Goal: Information Seeking & Learning: Learn about a topic

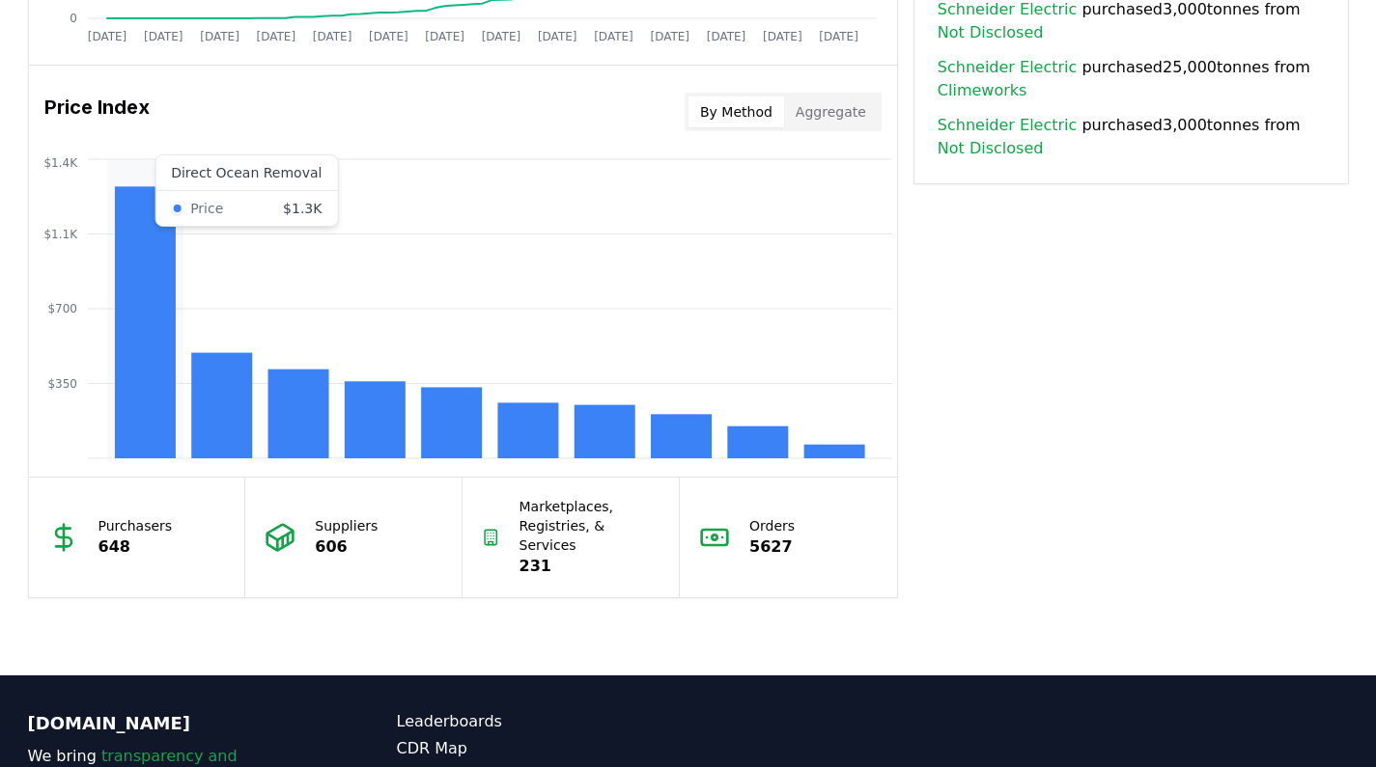
scroll to position [1496, 0]
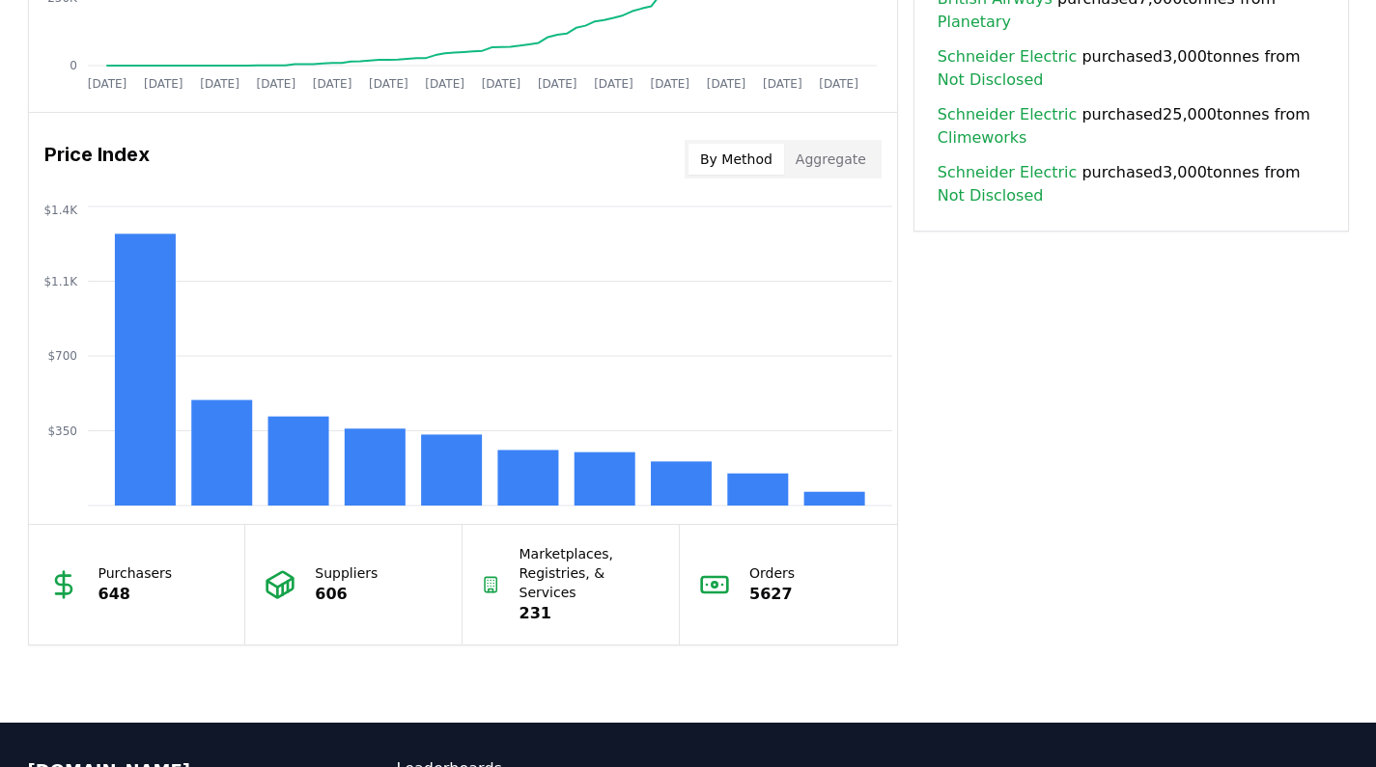
click at [553, 574] on p "Marketplaces, Registries, & Services" at bounding box center [589, 573] width 141 height 58
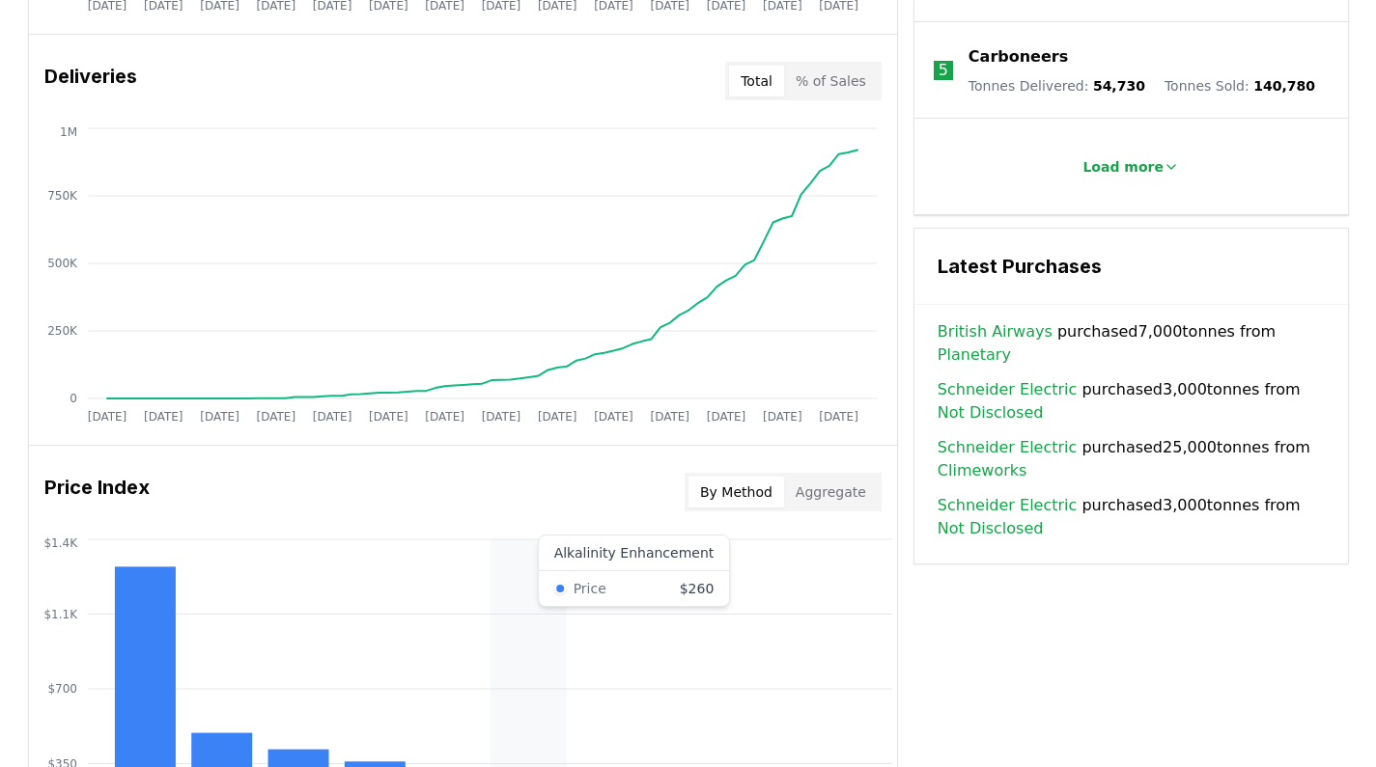
scroll to position [1162, 0]
click at [821, 488] on button "Aggregate" at bounding box center [831, 493] width 94 height 31
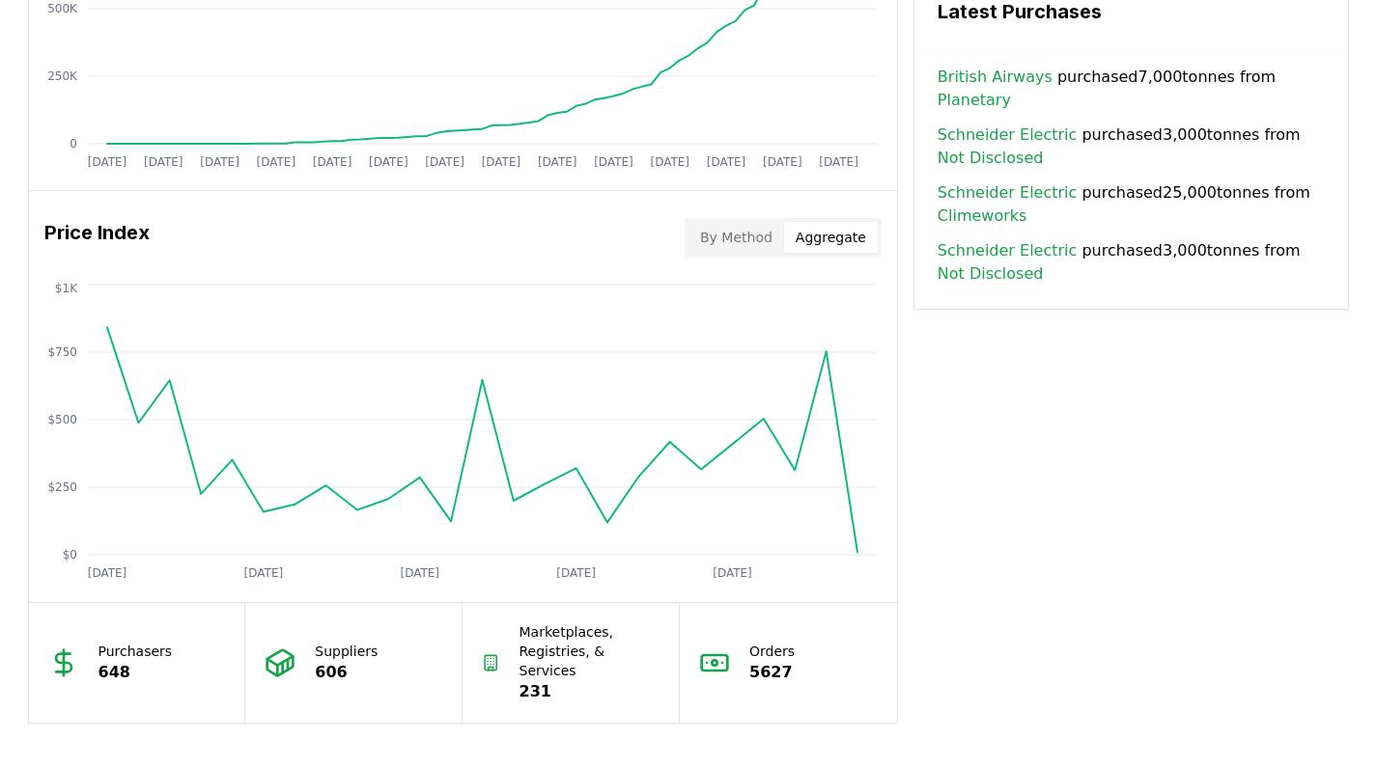
scroll to position [1592, 0]
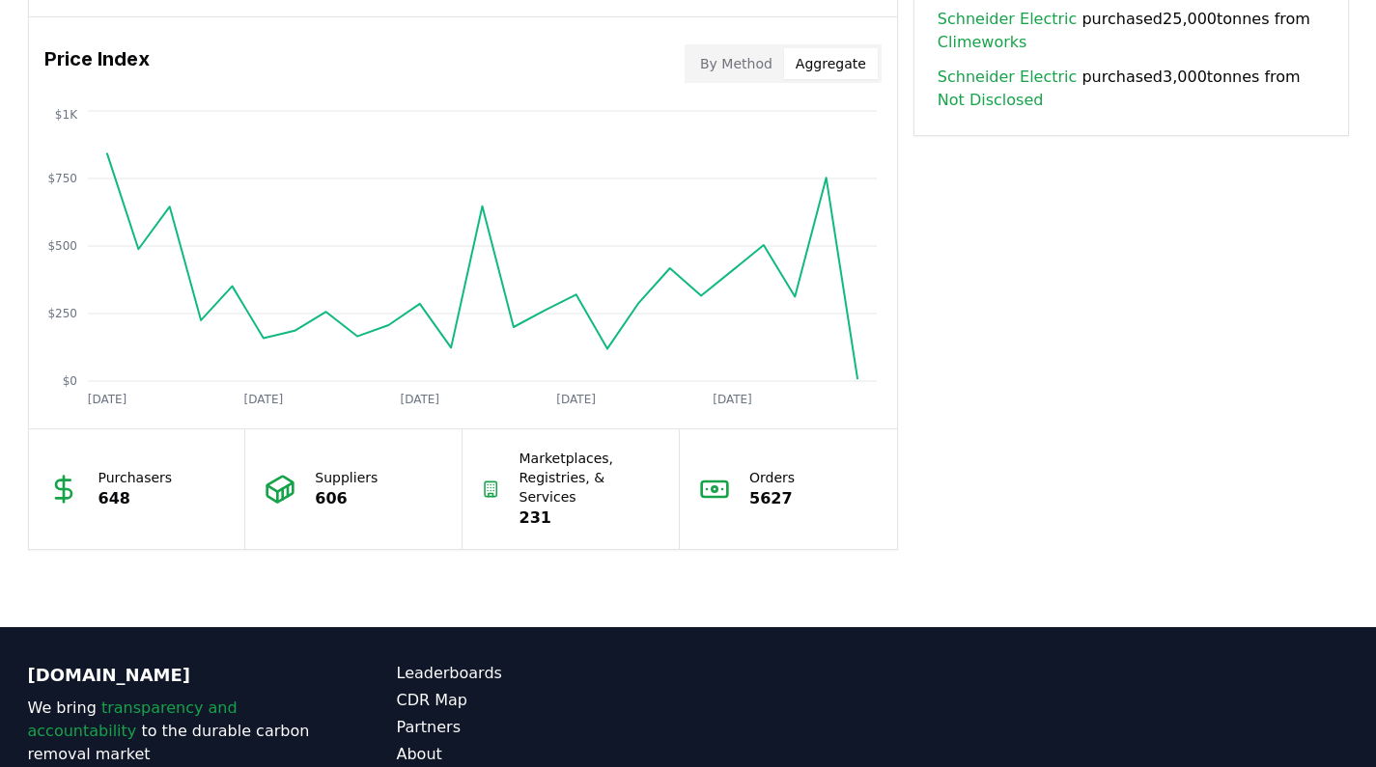
click at [754, 69] on button "By Method" at bounding box center [736, 63] width 96 height 31
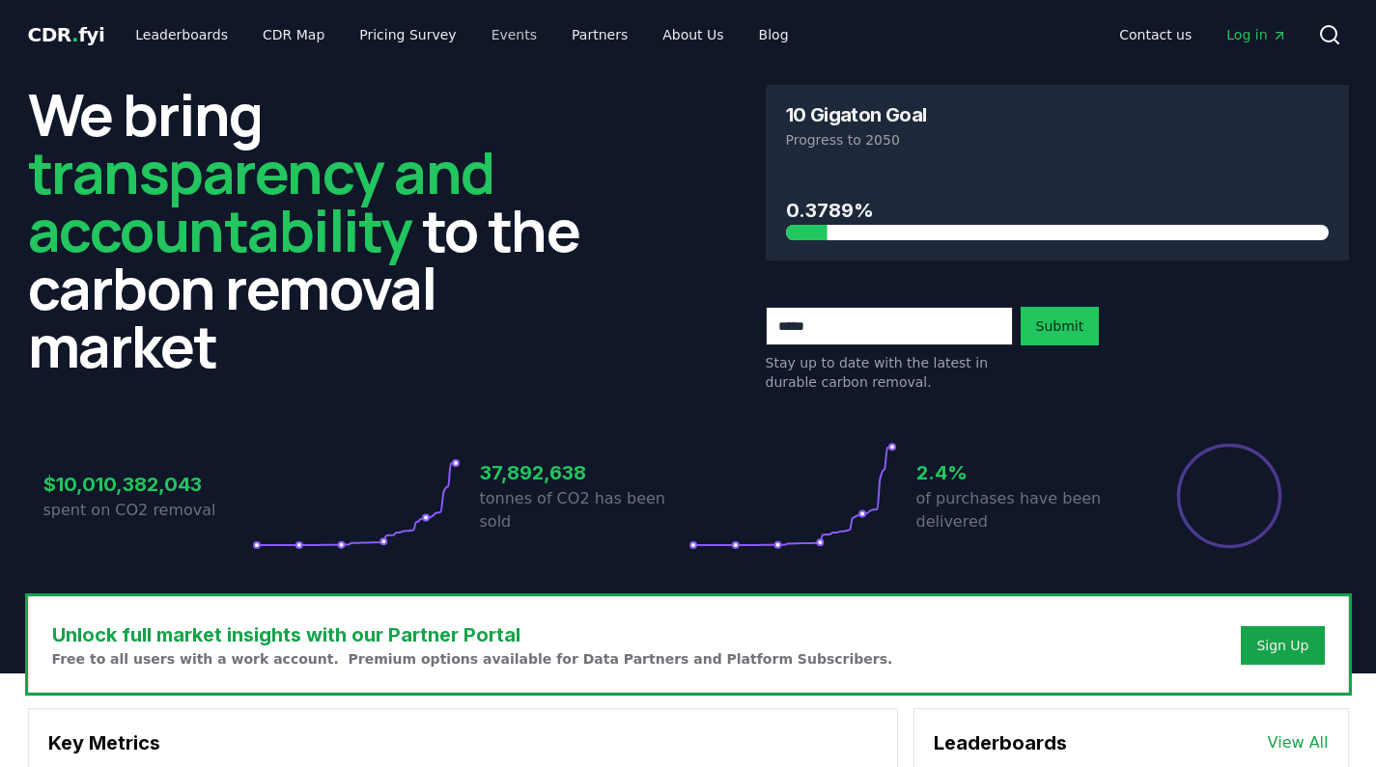
scroll to position [0, 0]
click at [260, 45] on link "CDR Map" at bounding box center [293, 34] width 93 height 35
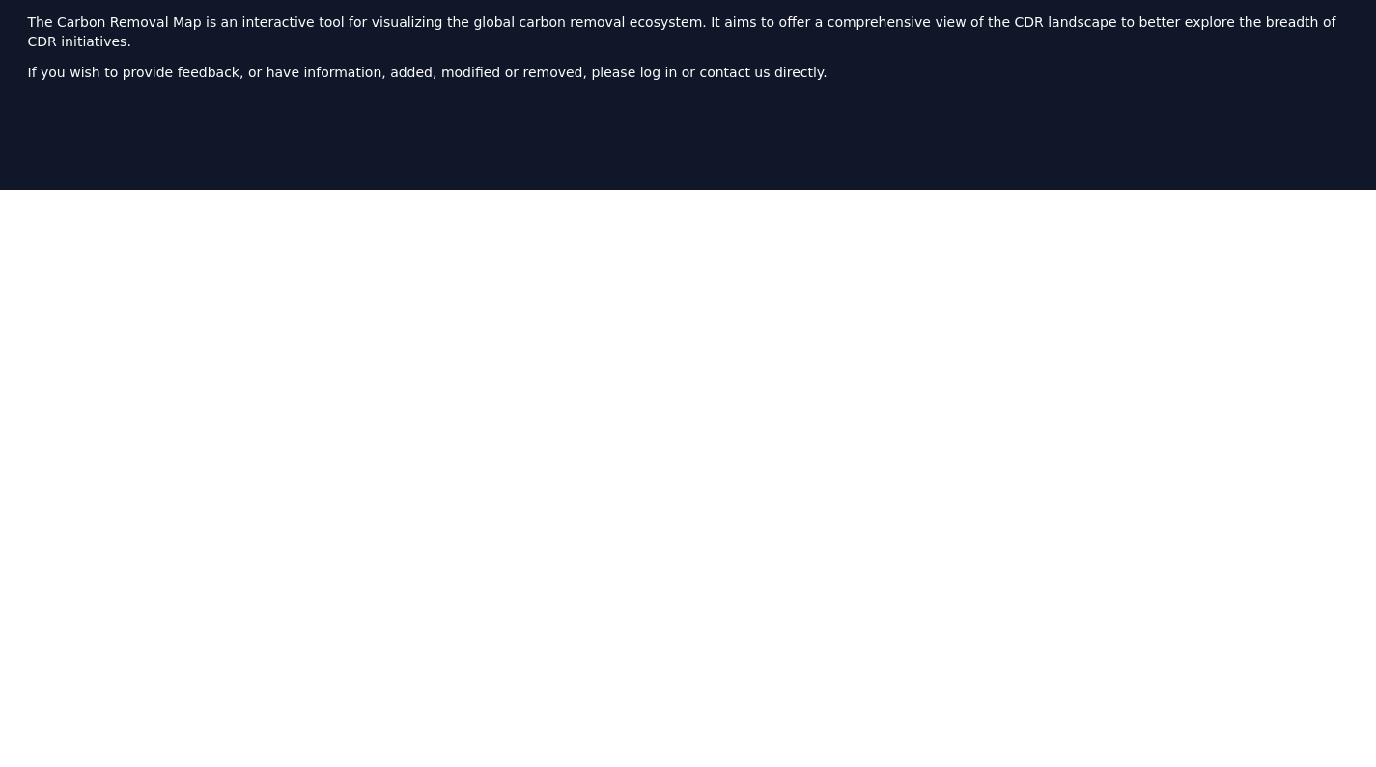
scroll to position [117, 0]
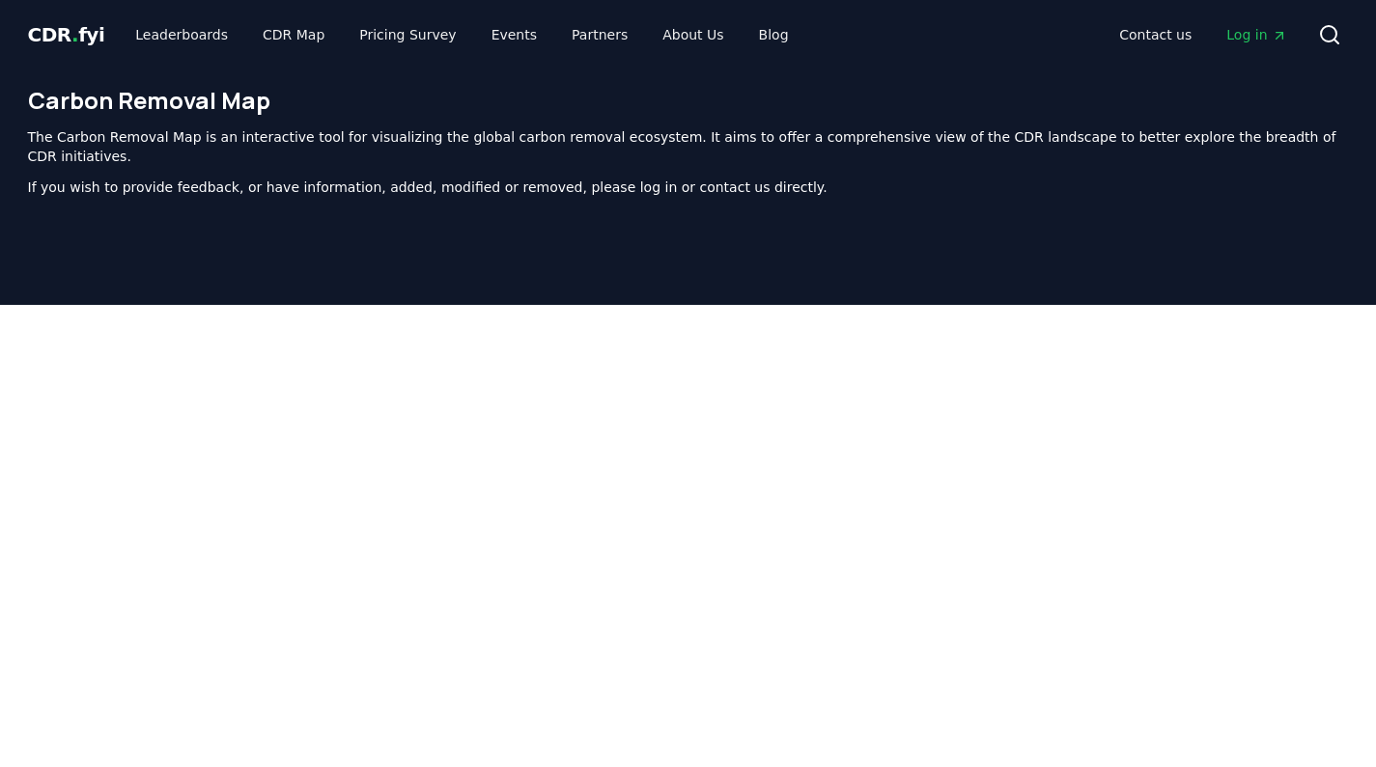
click at [681, 182] on div "Carbon Removal Map The Carbon Removal Map is an interactive tool for visualizin…" at bounding box center [688, 149] width 1351 height 158
click at [743, 32] on link "Blog" at bounding box center [773, 34] width 61 height 35
click at [747, 42] on link "Blog" at bounding box center [773, 34] width 61 height 35
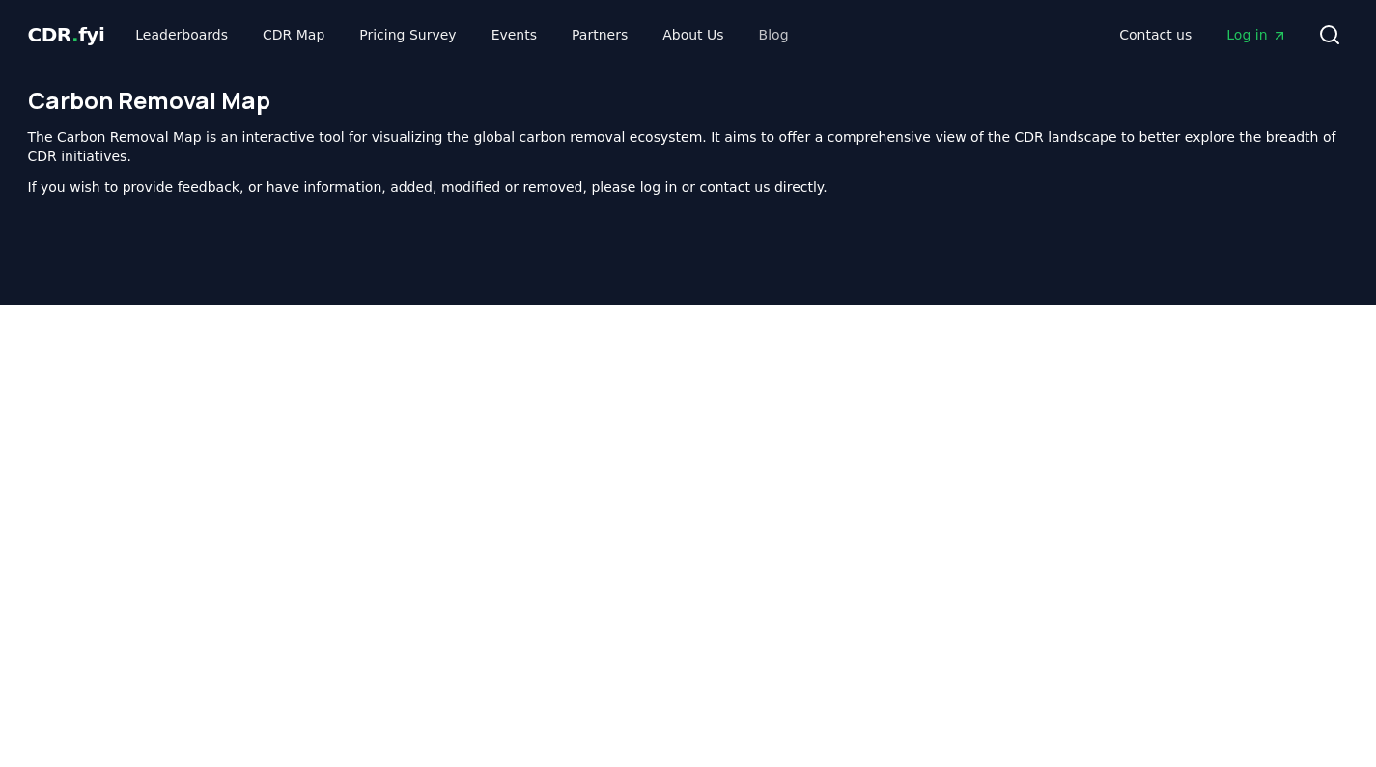
click at [747, 42] on link "Blog" at bounding box center [773, 34] width 61 height 35
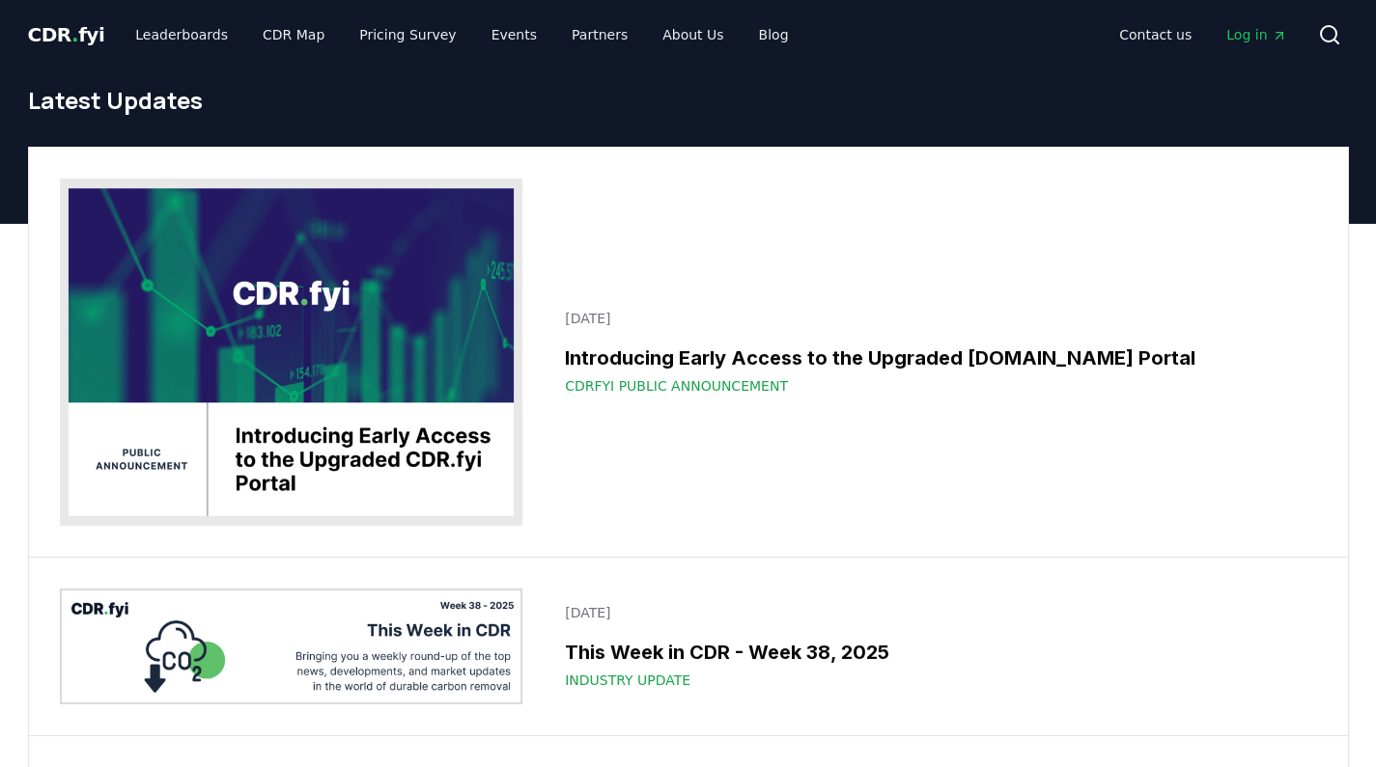
click at [565, 344] on h3 "Introducing Early Access to the Upgraded CDR.fyi Portal" at bounding box center [934, 358] width 739 height 29
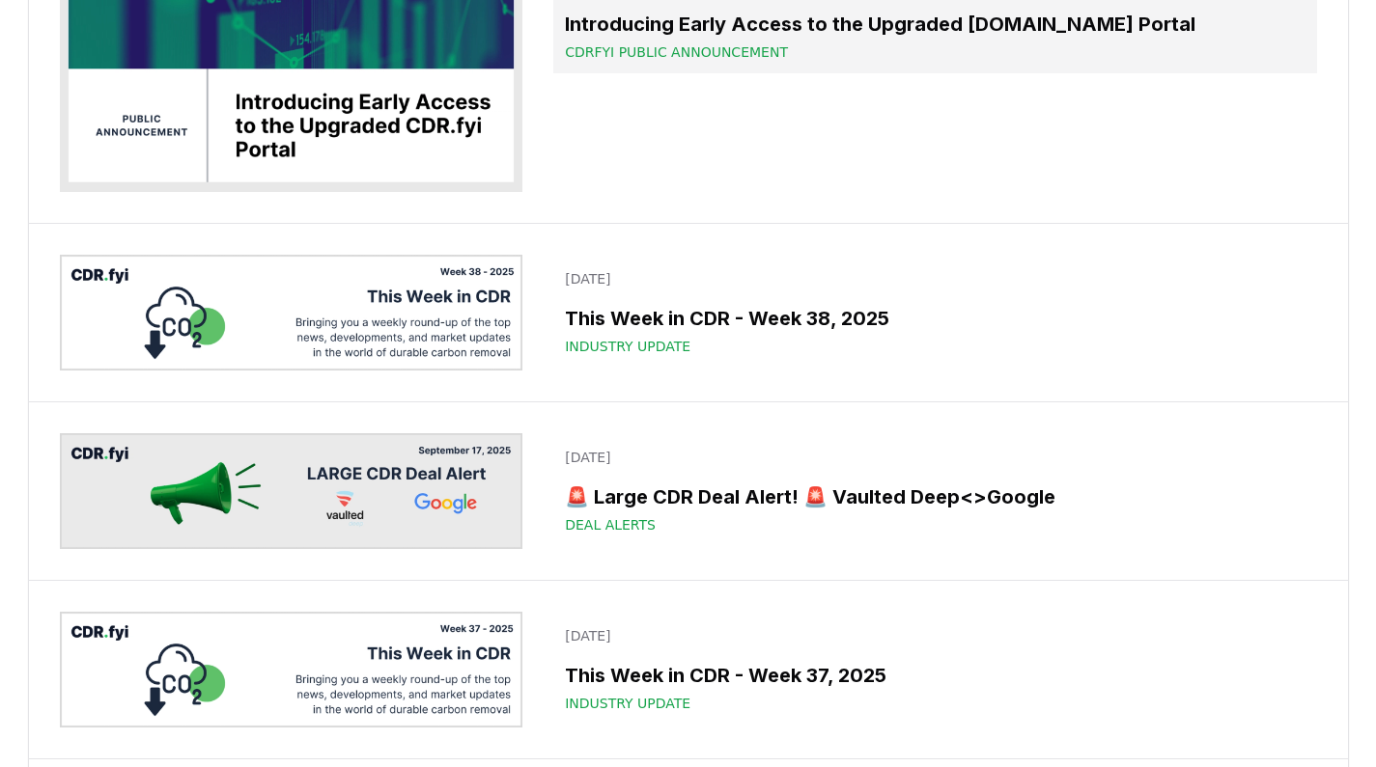
scroll to position [379, 0]
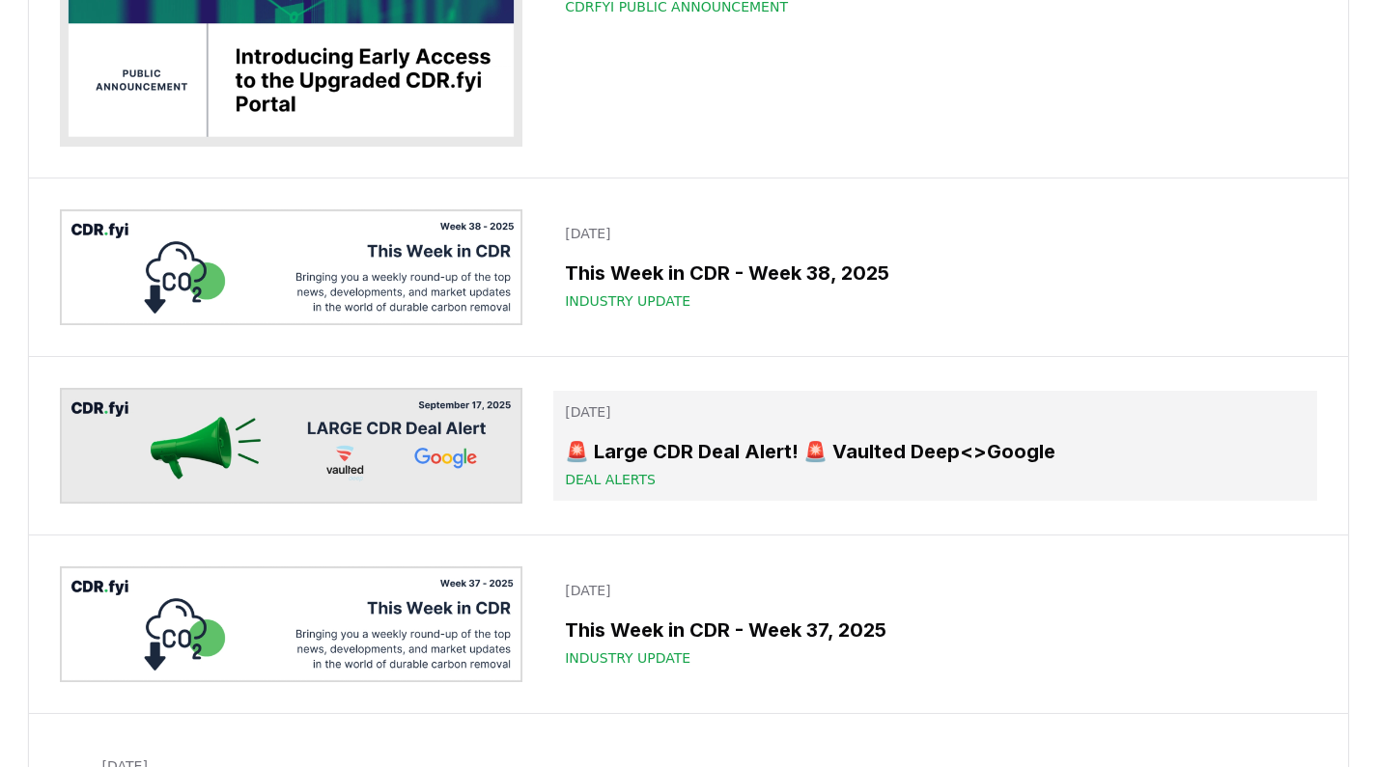
click at [628, 453] on h3 "🚨 Large CDR Deal Alert! 🚨 Vaulted Deep<>Google" at bounding box center [934, 451] width 739 height 29
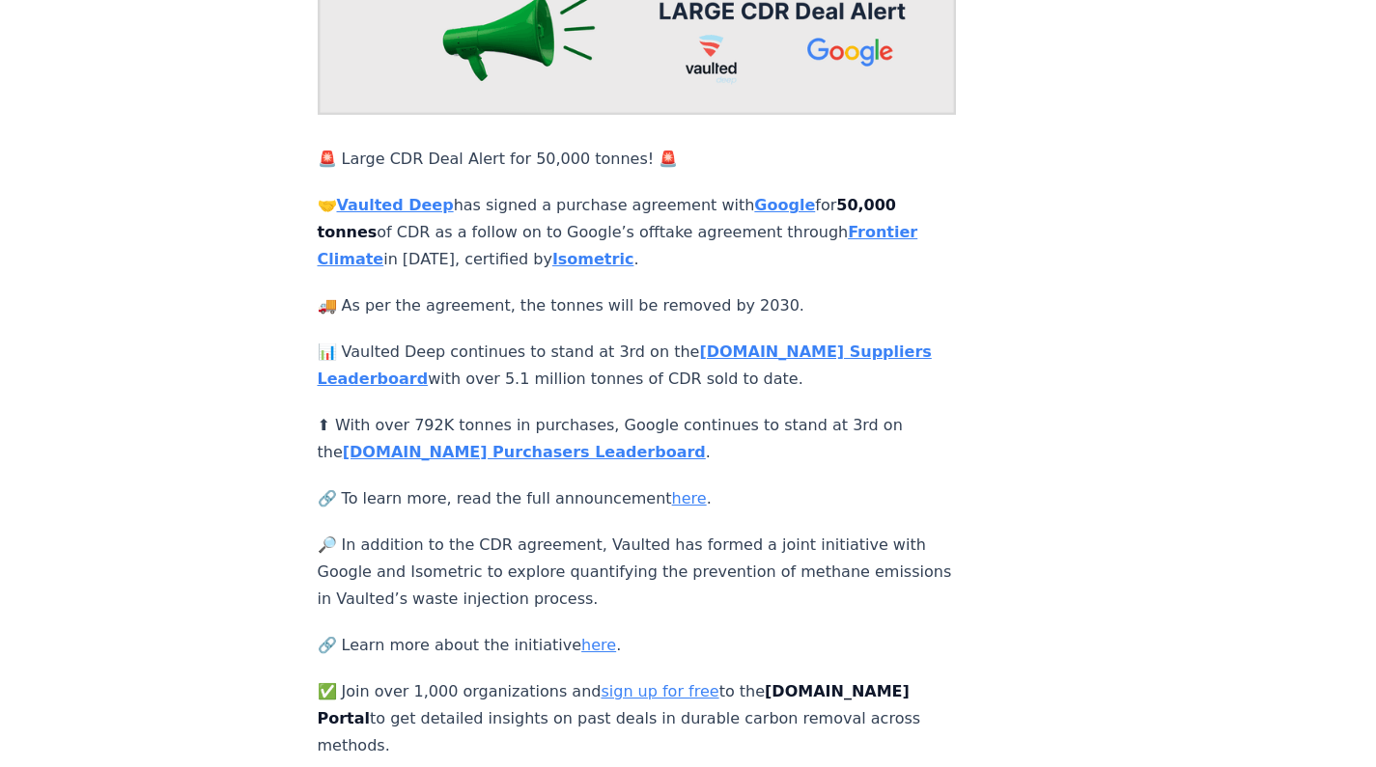
scroll to position [305, 0]
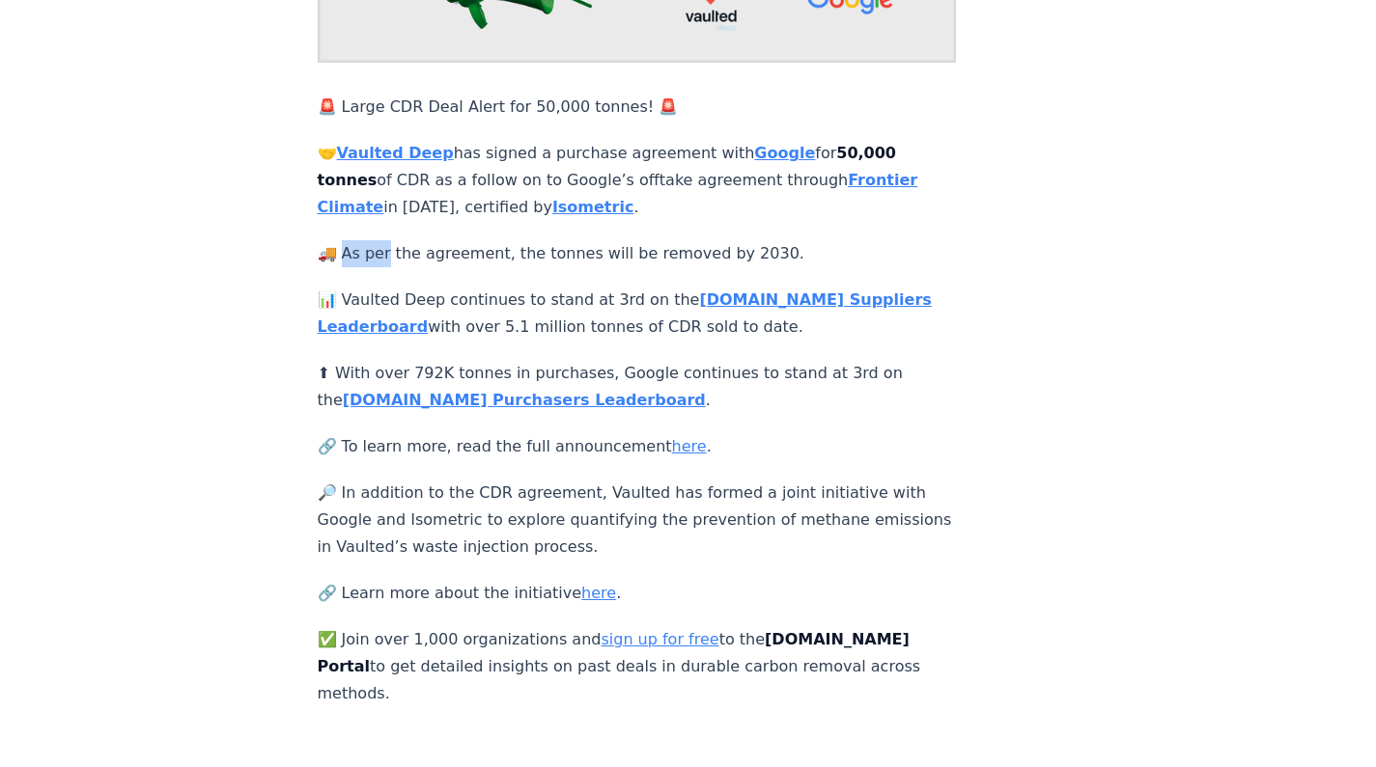
drag, startPoint x: 343, startPoint y: 247, endPoint x: 390, endPoint y: 247, distance: 47.3
click at [390, 247] on p "🚚 As per the agreement, the tonnes will be removed by 2030." at bounding box center [637, 253] width 639 height 27
copy p "s per"
click at [433, 393] on strong "CDR.fyi Purchasers Leaderboard" at bounding box center [524, 400] width 363 height 18
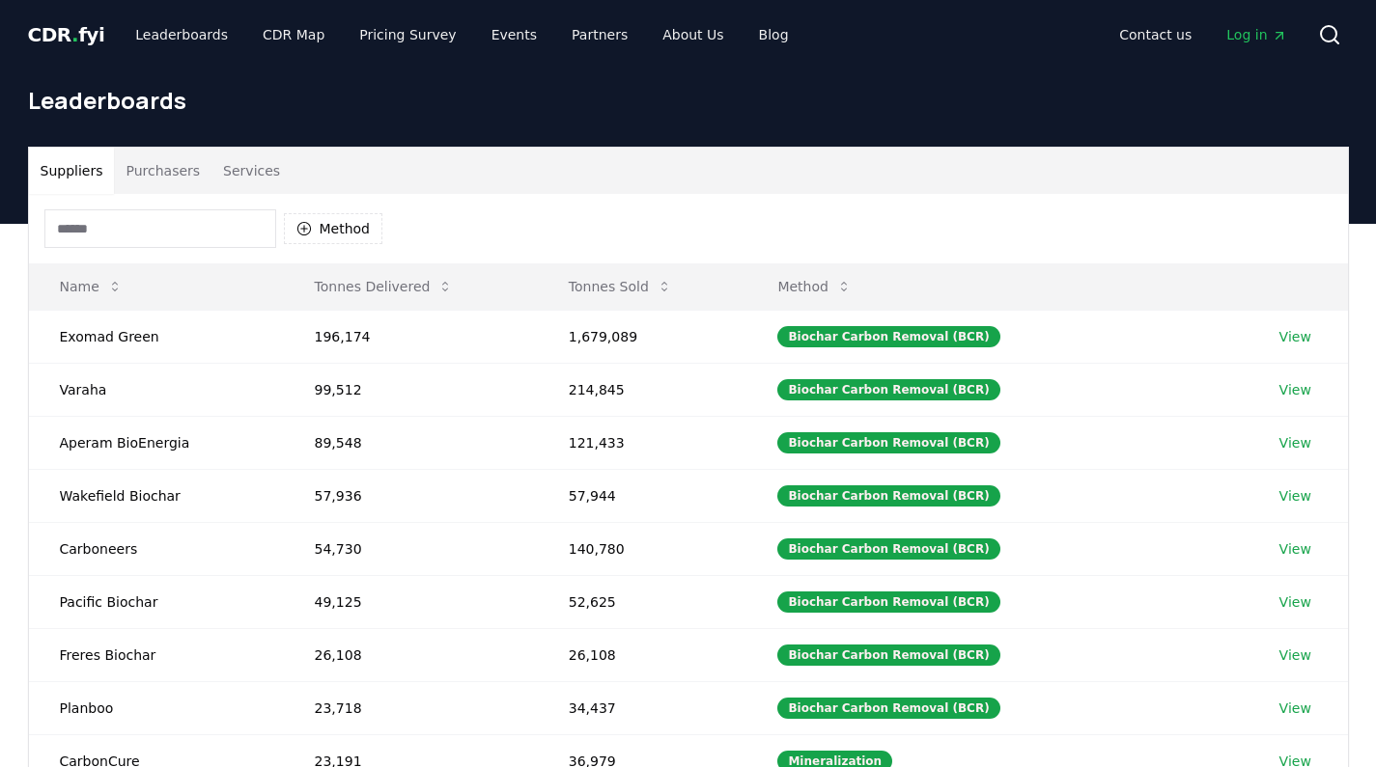
click at [97, 337] on td "Exomad Green" at bounding box center [156, 336] width 255 height 53
click at [914, 204] on div "Method" at bounding box center [688, 229] width 1319 height 70
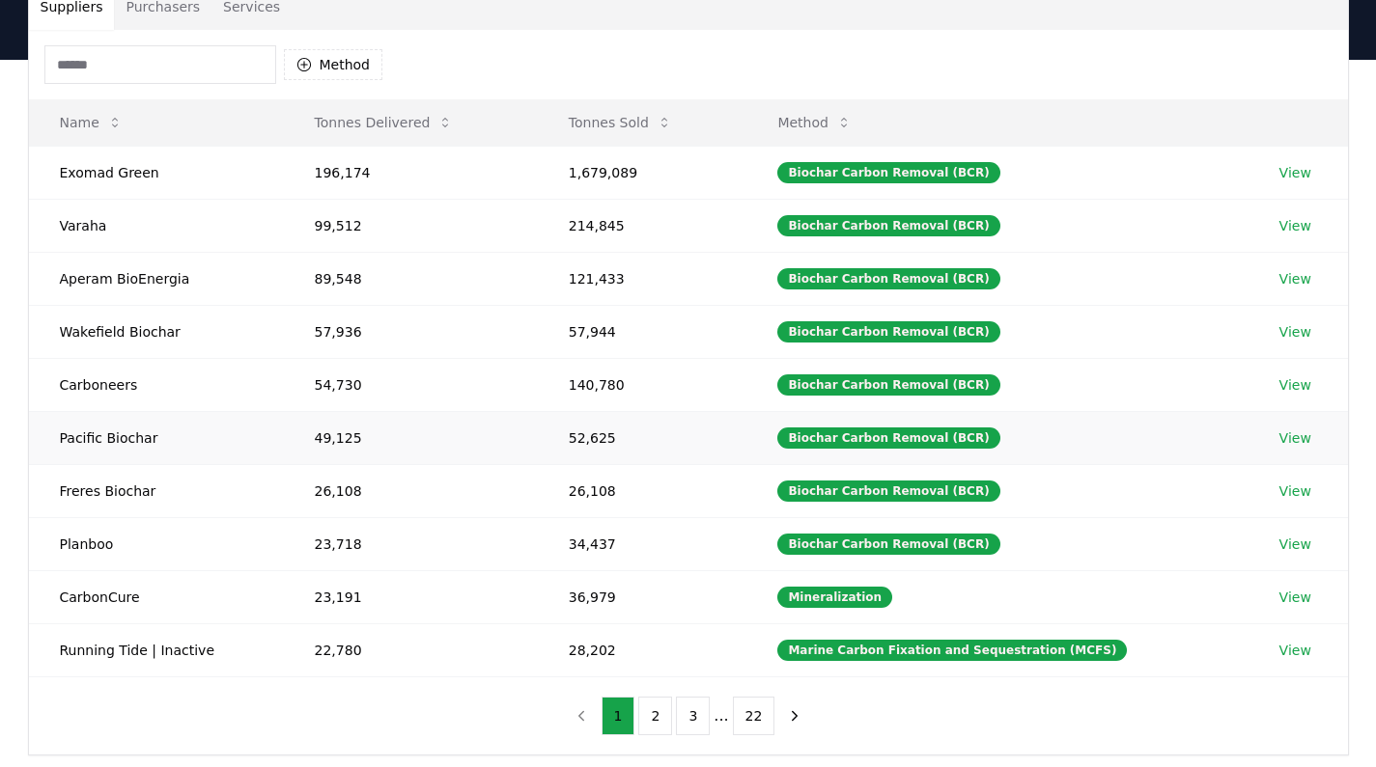
scroll to position [159, 0]
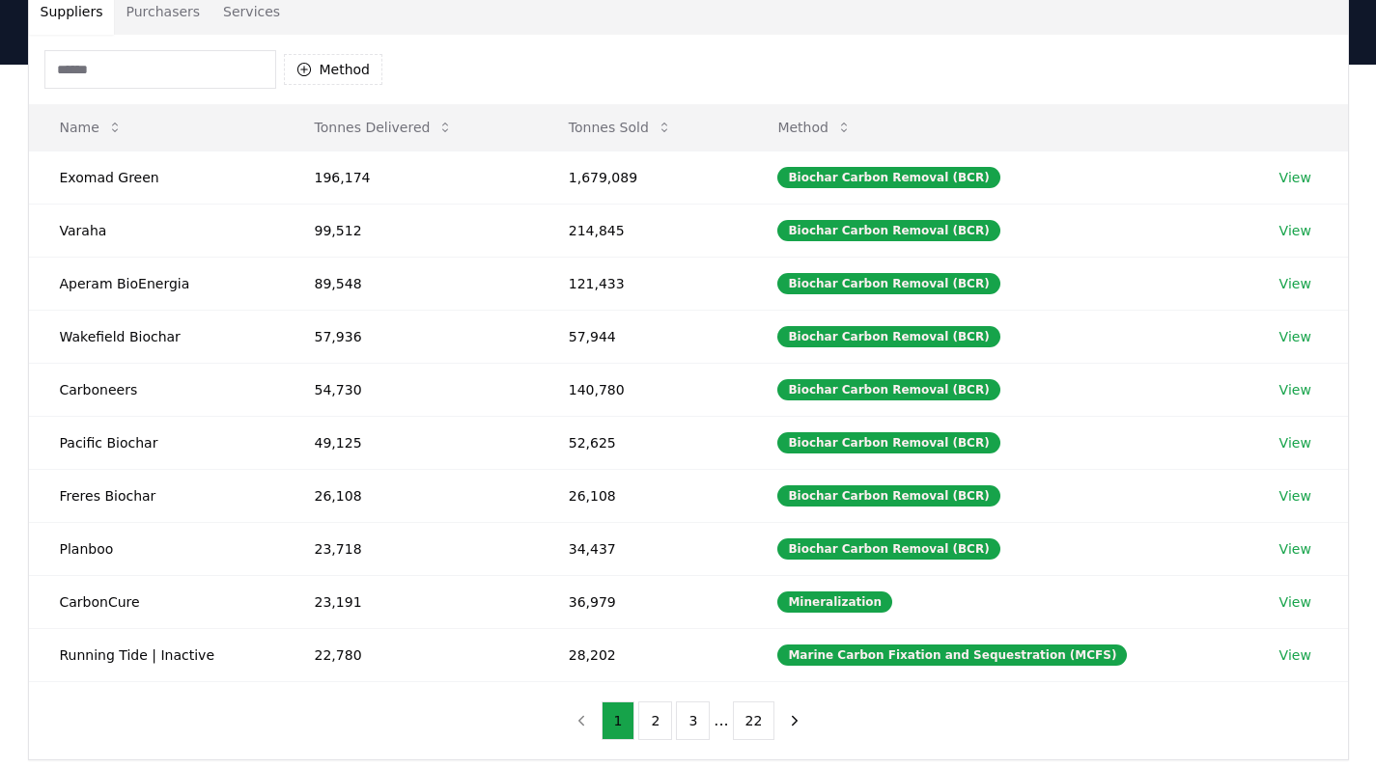
click at [146, 9] on button "Purchasers" at bounding box center [162, 11] width 97 height 46
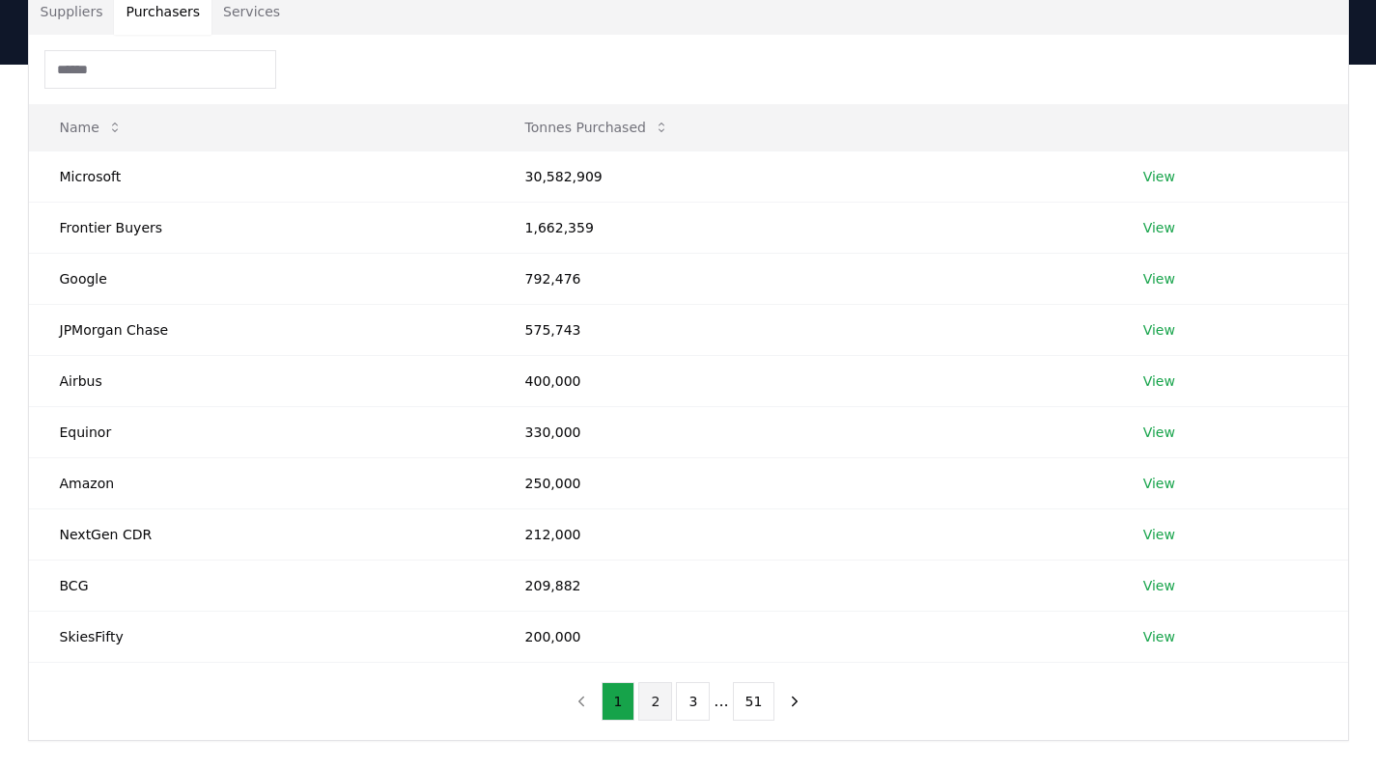
click at [658, 695] on button "2" at bounding box center [655, 701] width 34 height 39
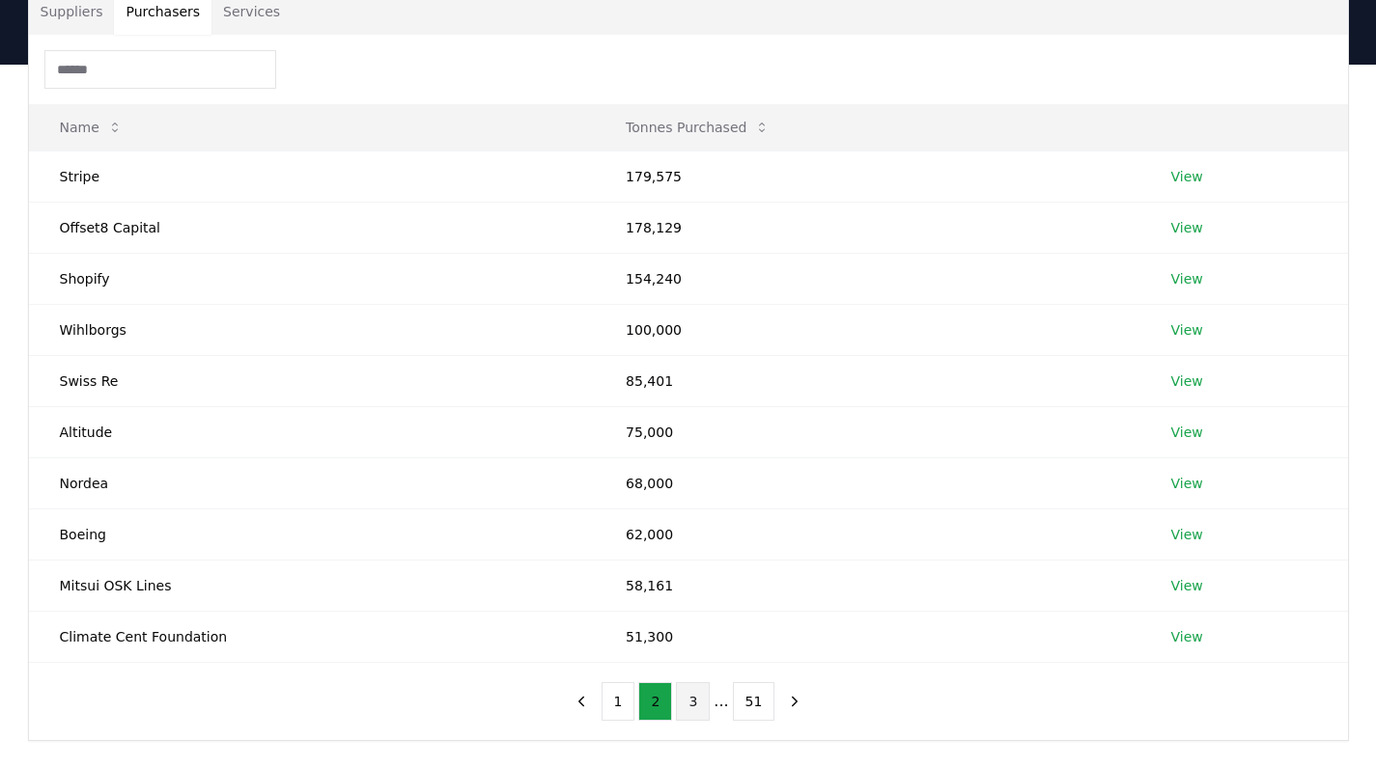
click at [683, 699] on button "3" at bounding box center [693, 701] width 34 height 39
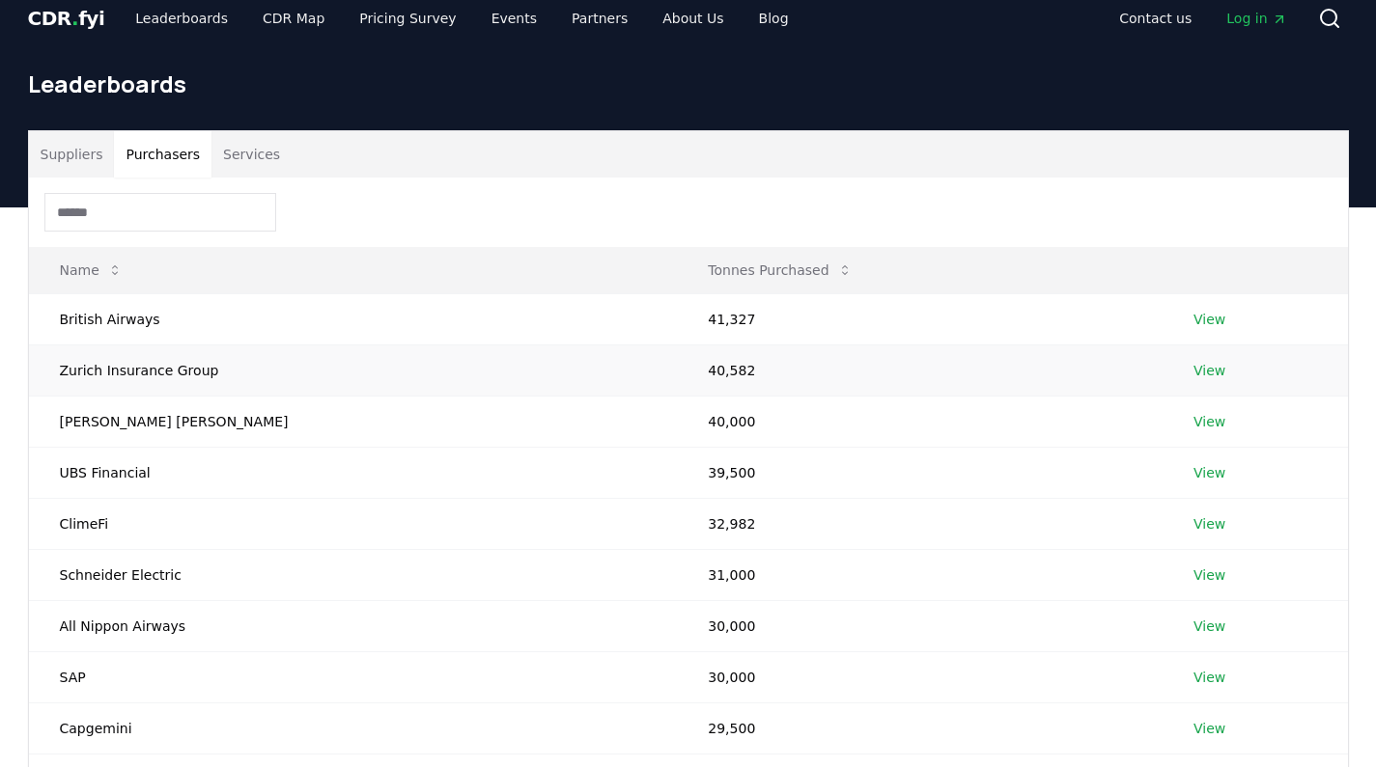
scroll to position [0, 0]
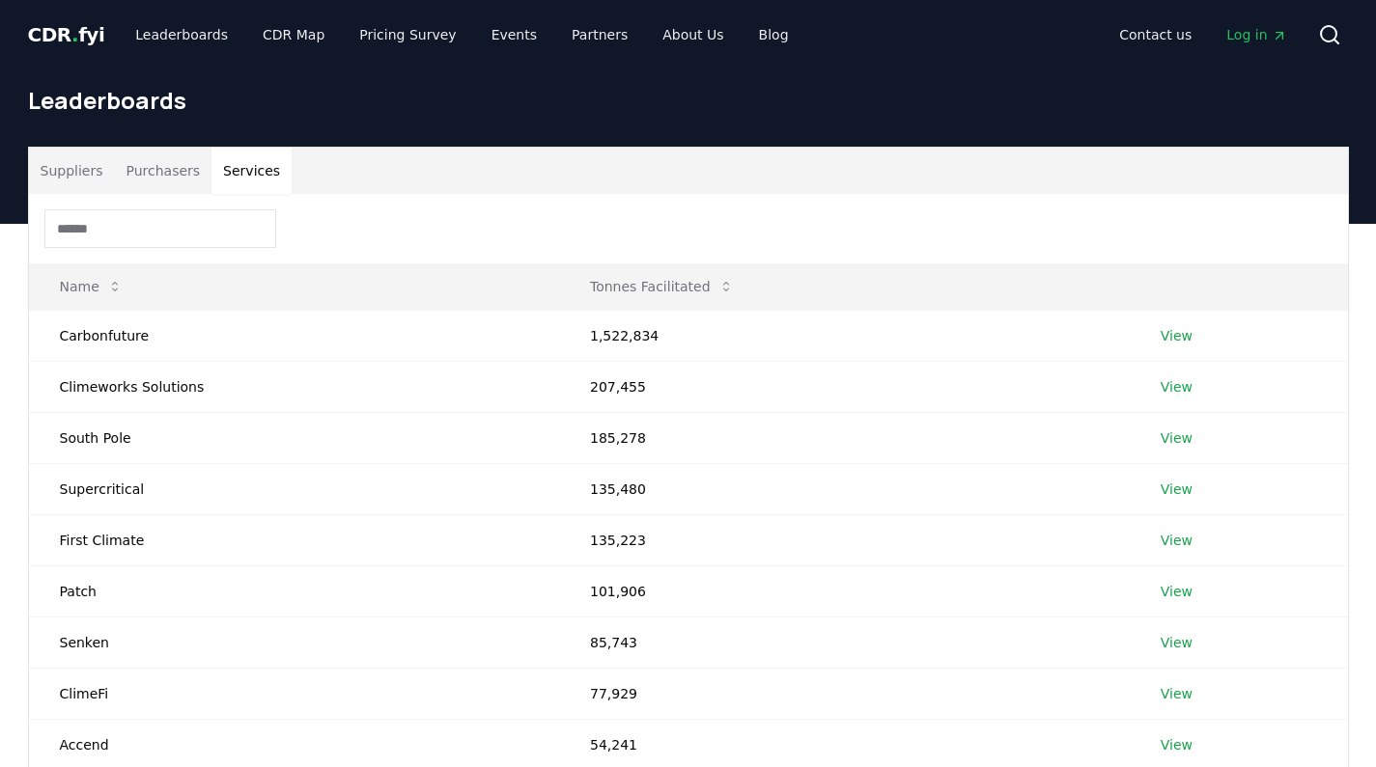
click at [235, 176] on button "Services" at bounding box center [251, 171] width 80 height 46
click at [68, 172] on button "Suppliers" at bounding box center [72, 171] width 86 height 46
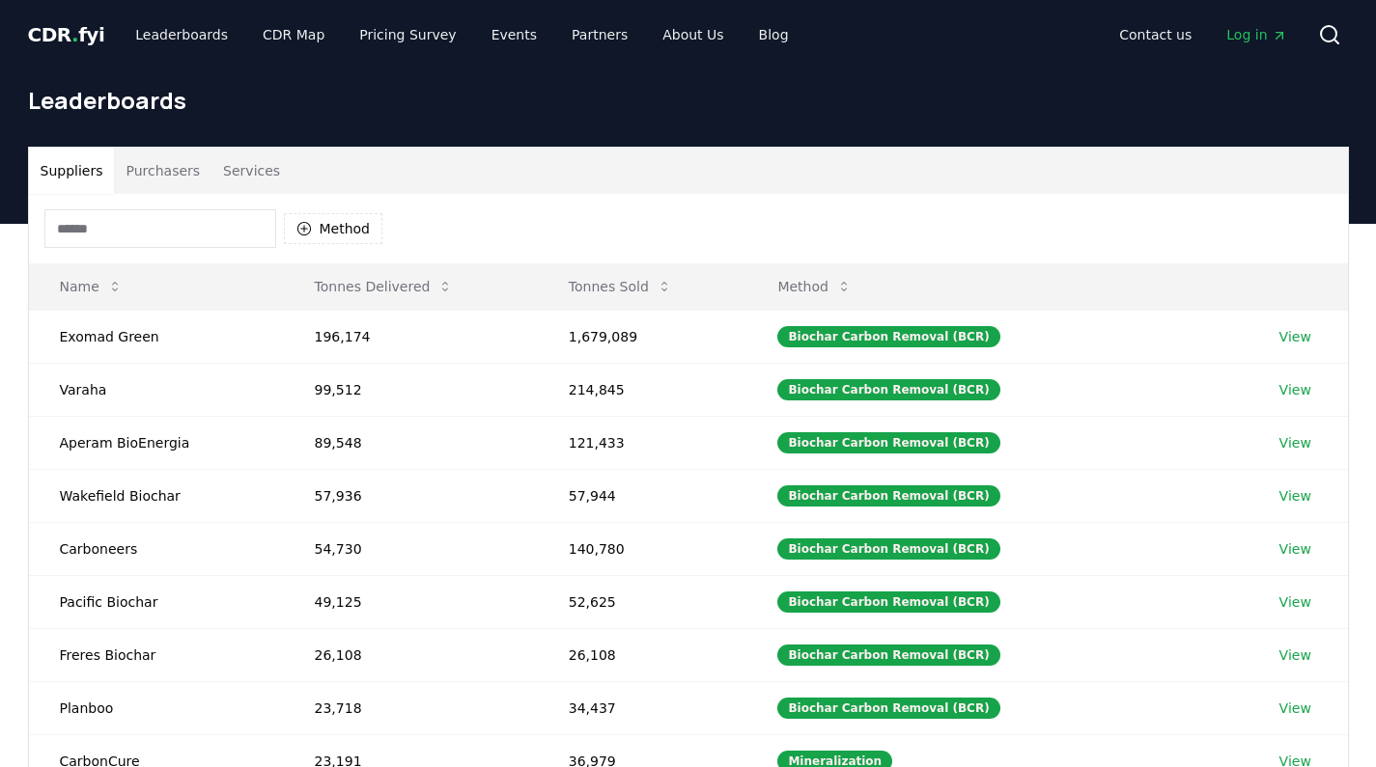
click at [168, 167] on button "Purchasers" at bounding box center [162, 171] width 97 height 46
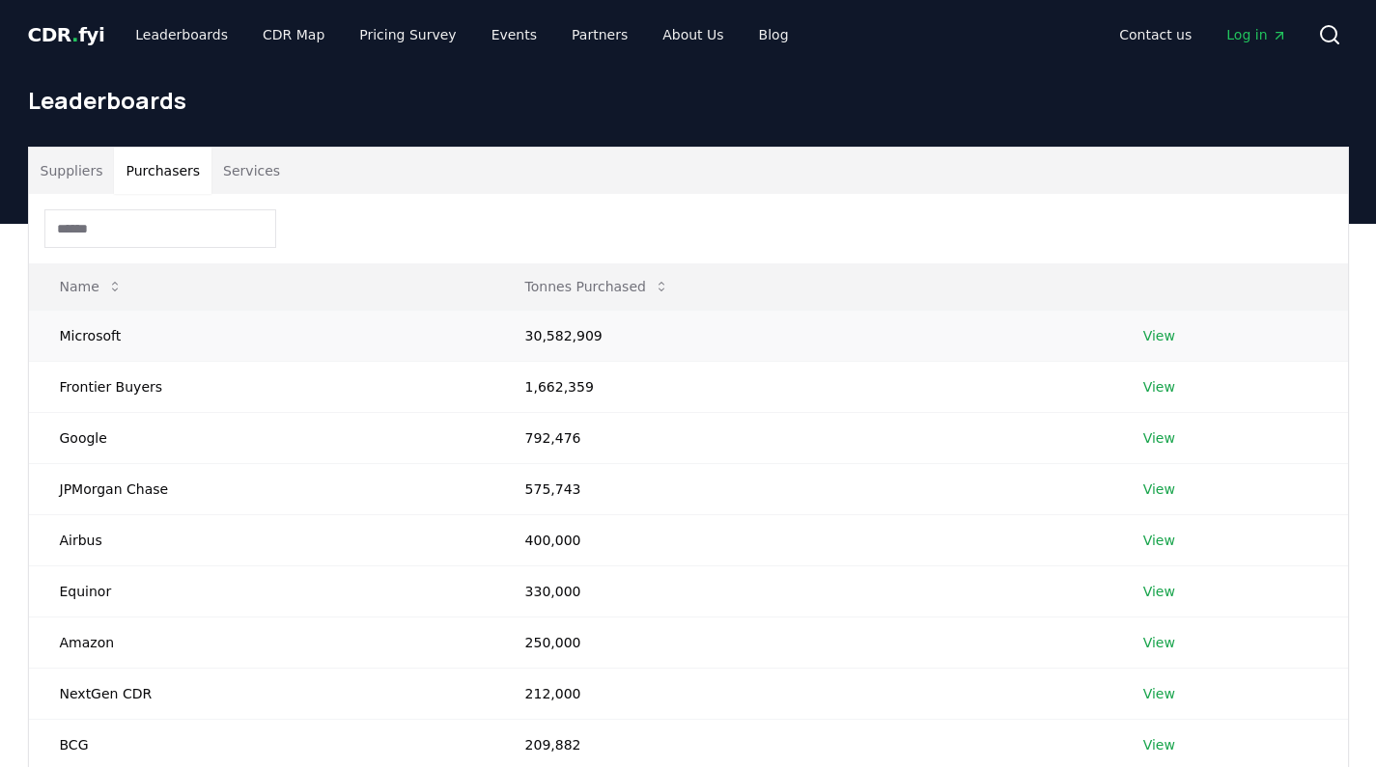
click at [1158, 340] on link "View" at bounding box center [1159, 335] width 32 height 19
